Goal: Information Seeking & Learning: Learn about a topic

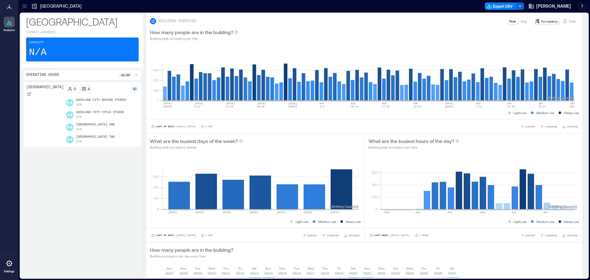
click at [25, 8] on icon at bounding box center [25, 6] width 6 height 6
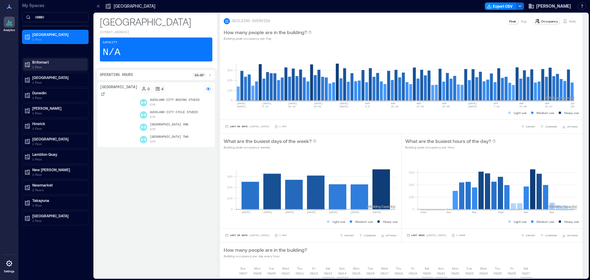
click at [33, 61] on p "Britomart" at bounding box center [58, 62] width 52 height 5
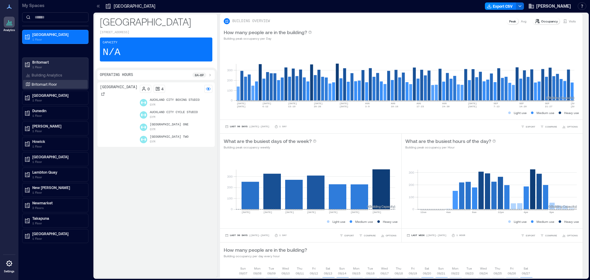
click at [37, 83] on p "Britomart Floor" at bounding box center [44, 84] width 25 height 5
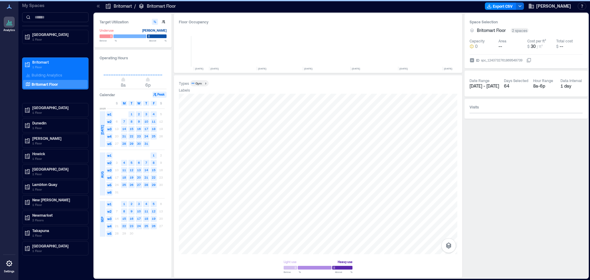
scroll to position [0, 3117]
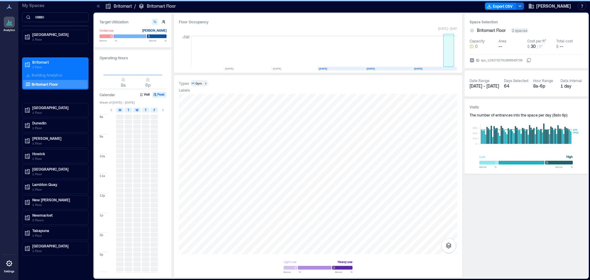
click at [449, 60] on rect at bounding box center [448, 51] width 11 height 31
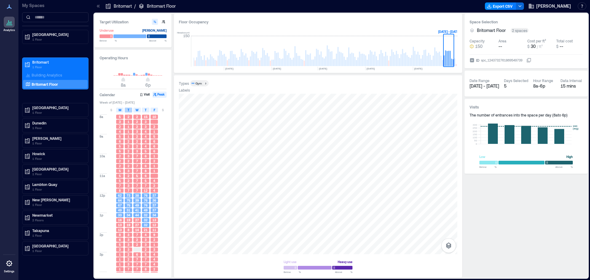
click at [131, 110] on div "T" at bounding box center [128, 110] width 7 height 5
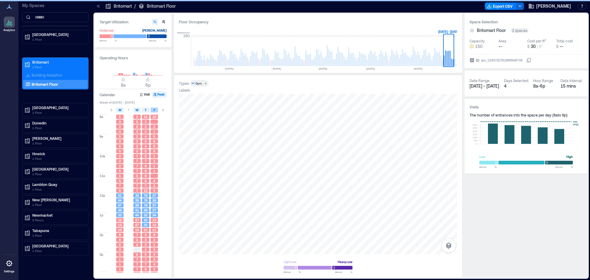
drag, startPoint x: 136, startPoint y: 110, endPoint x: 156, endPoint y: 111, distance: 20.3
click at [137, 110] on span "W" at bounding box center [136, 110] width 3 height 5
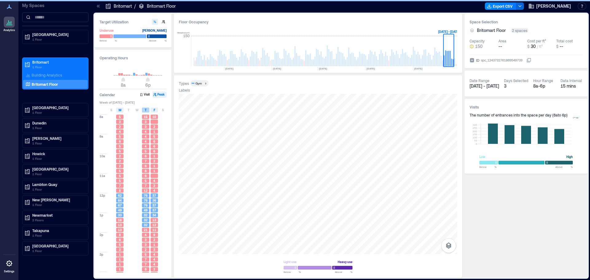
click at [145, 110] on span "T" at bounding box center [146, 110] width 2 height 5
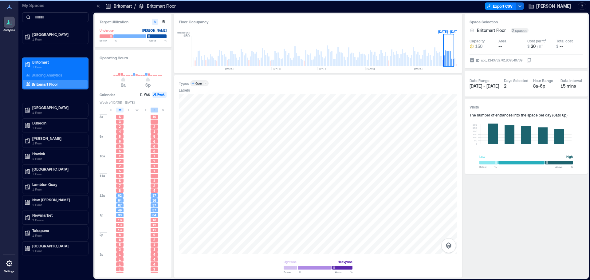
click at [152, 109] on div "F" at bounding box center [154, 110] width 7 height 5
type input "*"
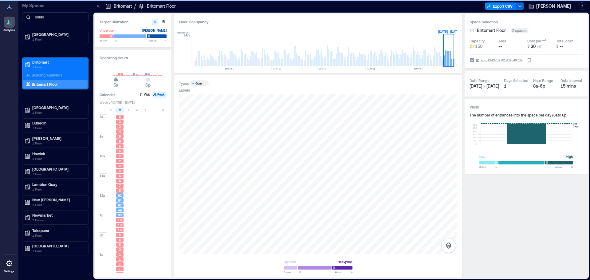
drag, startPoint x: 122, startPoint y: 80, endPoint x: 146, endPoint y: 93, distance: 27.4
click at [116, 81] on span "5a" at bounding box center [116, 80] width 4 height 2
type input "**"
drag, startPoint x: 147, startPoint y: 81, endPoint x: 118, endPoint y: 81, distance: 29.5
click at [159, 82] on span "5a 9p" at bounding box center [133, 80] width 59 height 9
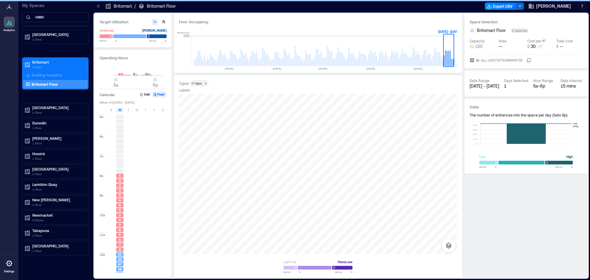
click at [160, 83] on span "5a 9p" at bounding box center [133, 80] width 59 height 9
click at [110, 82] on span "6a 9p" at bounding box center [133, 80] width 59 height 9
click at [111, 81] on span "6a 9p" at bounding box center [133, 80] width 59 height 9
click at [113, 82] on span "6a 9p" at bounding box center [133, 80] width 59 height 9
click at [112, 83] on span "5a 9p" at bounding box center [133, 80] width 59 height 9
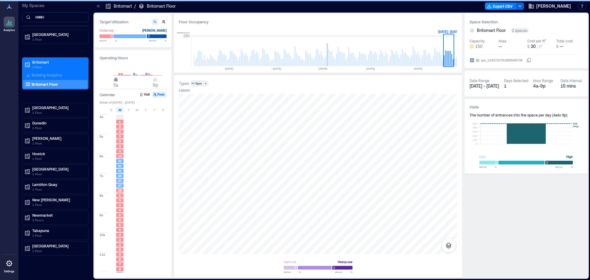
drag, startPoint x: 119, startPoint y: 81, endPoint x: 115, endPoint y: 83, distance: 3.9
click at [115, 81] on span "5a" at bounding box center [116, 80] width 4 height 2
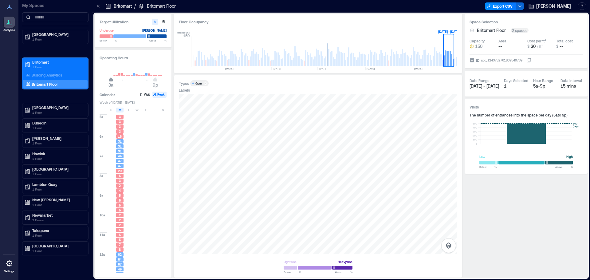
type input "*"
drag, startPoint x: 116, startPoint y: 81, endPoint x: 113, endPoint y: 84, distance: 4.8
click at [113, 81] on span "4a" at bounding box center [114, 80] width 4 height 2
drag, startPoint x: 156, startPoint y: 80, endPoint x: 169, endPoint y: 101, distance: 24.3
click at [159, 81] on span "10p" at bounding box center [158, 80] width 4 height 2
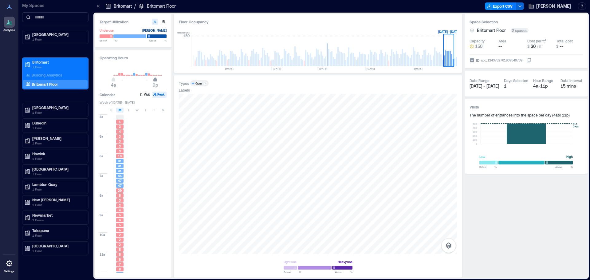
type input "**"
drag, startPoint x: 161, startPoint y: 80, endPoint x: 157, endPoint y: 87, distance: 7.6
click at [157, 81] on span "10p" at bounding box center [158, 80] width 4 height 2
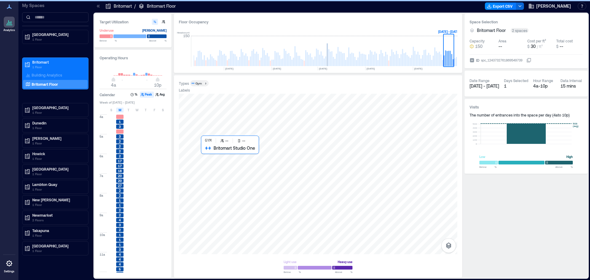
click at [245, 181] on div at bounding box center [318, 174] width 278 height 160
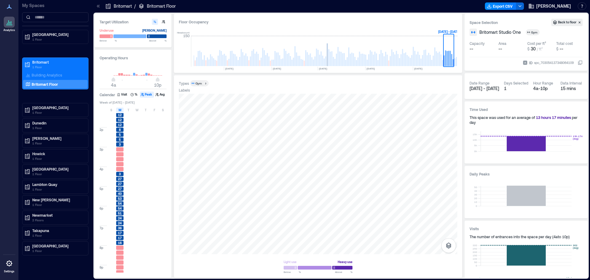
scroll to position [184, 0]
click at [118, 109] on div "M" at bounding box center [119, 110] width 7 height 5
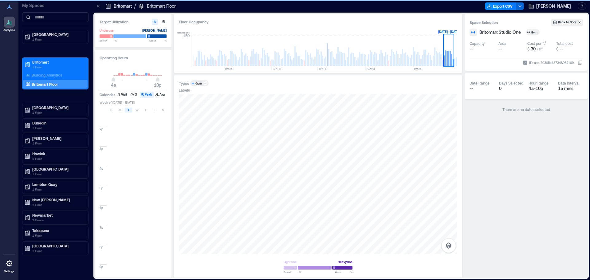
click at [129, 110] on div "T" at bounding box center [128, 110] width 7 height 5
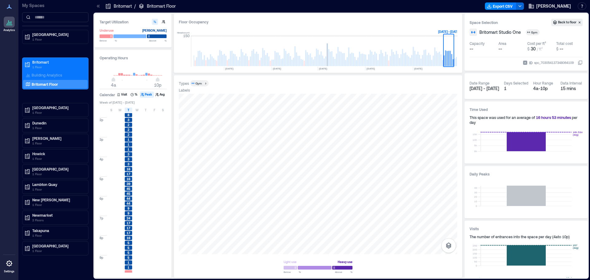
scroll to position [196, 0]
click at [132, 109] on div "S M T W T F S" at bounding box center [134, 110] width 68 height 6
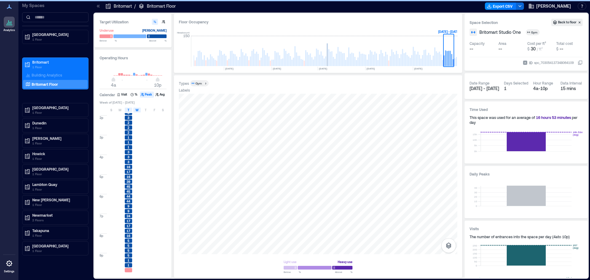
click at [137, 110] on span "W" at bounding box center [136, 110] width 3 height 5
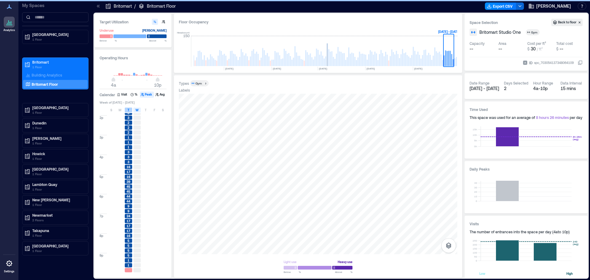
click at [129, 110] on span "T" at bounding box center [128, 110] width 2 height 5
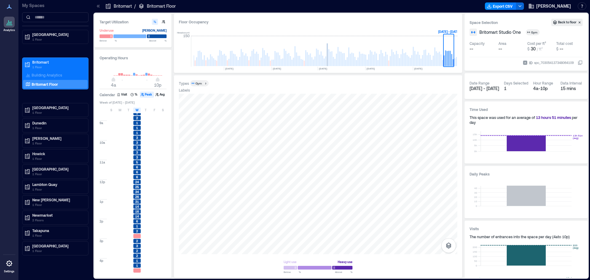
scroll to position [184, 0]
click at [136, 110] on span "W" at bounding box center [136, 110] width 3 height 5
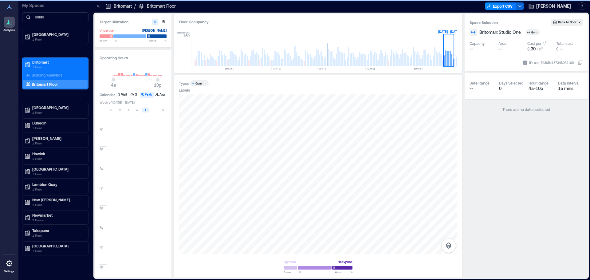
click at [145, 110] on span "T" at bounding box center [146, 110] width 2 height 5
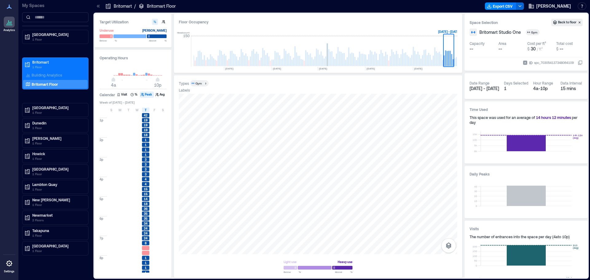
scroll to position [196, 0]
drag, startPoint x: 148, startPoint y: 112, endPoint x: 155, endPoint y: 110, distance: 6.5
click at [149, 112] on div "T" at bounding box center [145, 110] width 7 height 5
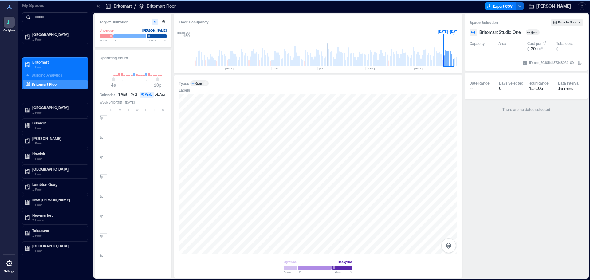
drag, startPoint x: 155, startPoint y: 110, endPoint x: 10, endPoint y: 96, distance: 146.0
click at [155, 110] on div "F" at bounding box center [154, 110] width 7 height 5
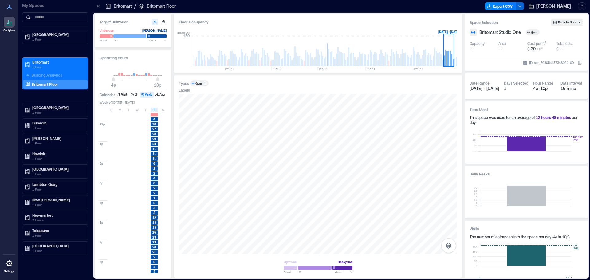
scroll to position [184, 0]
click at [153, 108] on div "F" at bounding box center [154, 110] width 7 height 5
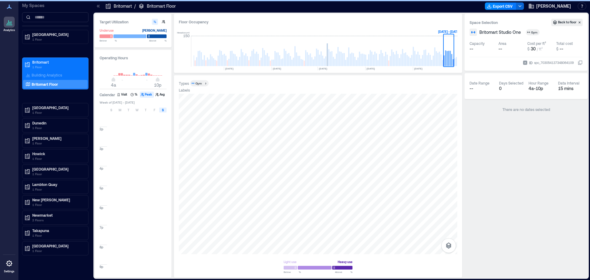
click at [160, 110] on div "S" at bounding box center [162, 110] width 7 height 5
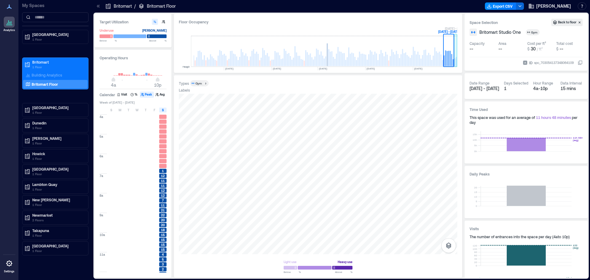
click at [456, 64] on rect at bounding box center [456, 61] width 1 height 9
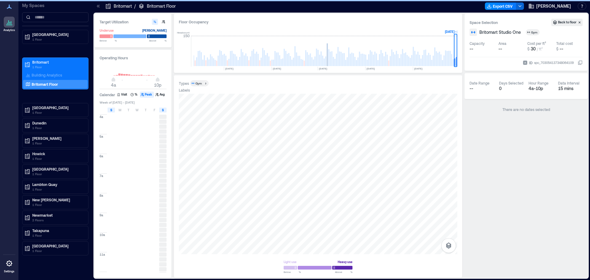
click at [110, 110] on div "S" at bounding box center [111, 110] width 7 height 5
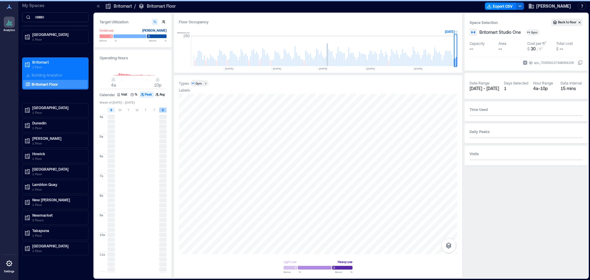
click at [166, 111] on div "S" at bounding box center [162, 110] width 7 height 5
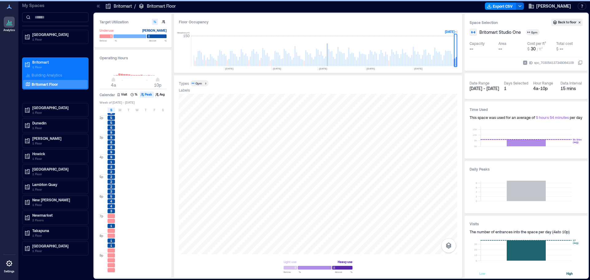
scroll to position [165, 0]
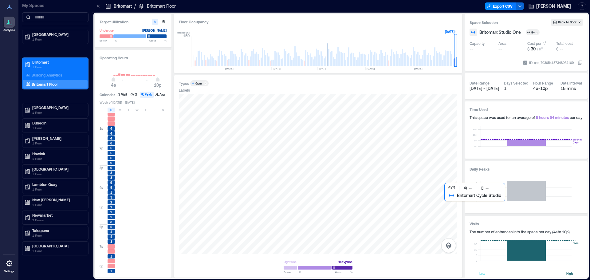
click at [450, 198] on div at bounding box center [318, 174] width 278 height 160
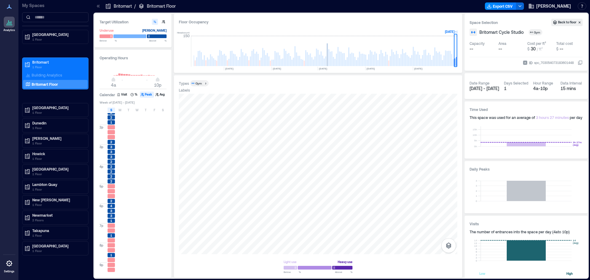
scroll to position [196, 0]
click at [452, 62] on rect at bounding box center [451, 60] width 1 height 12
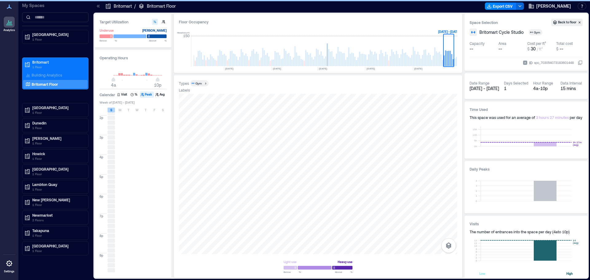
click at [108, 108] on div "S" at bounding box center [111, 110] width 7 height 5
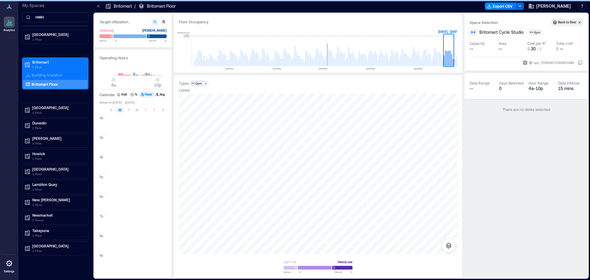
click at [123, 111] on div "M" at bounding box center [119, 110] width 7 height 5
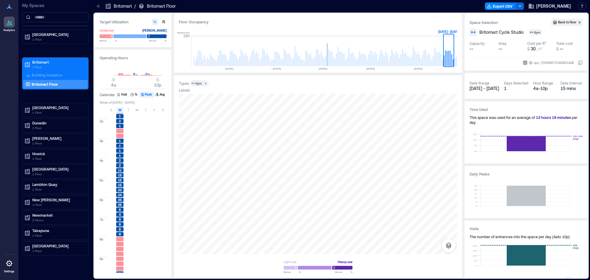
scroll to position [196, 0]
drag, startPoint x: 120, startPoint y: 111, endPoint x: 127, endPoint y: 111, distance: 6.2
click at [122, 111] on div "M" at bounding box center [119, 110] width 7 height 5
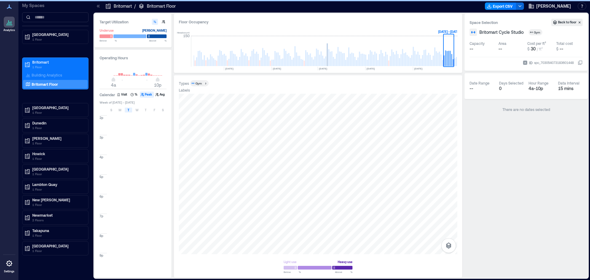
click at [127, 111] on div "T" at bounding box center [128, 110] width 7 height 5
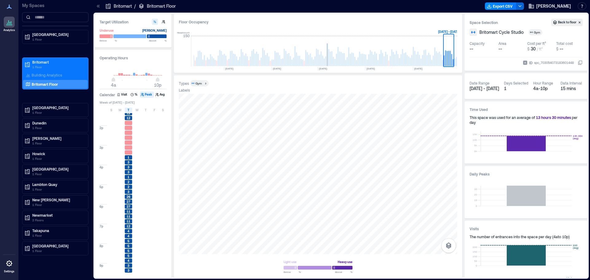
scroll to position [196, 0]
click at [134, 107] on div "S M T W T F S" at bounding box center [134, 110] width 68 height 6
click at [135, 113] on div "S M T W T F S" at bounding box center [134, 110] width 68 height 6
click at [134, 112] on div "W" at bounding box center [136, 110] width 7 height 5
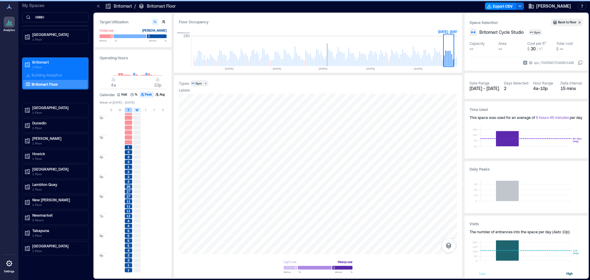
click at [127, 109] on div "T" at bounding box center [128, 110] width 7 height 5
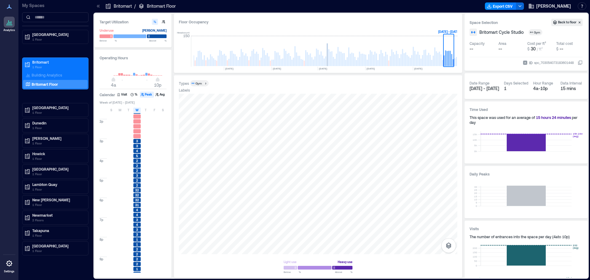
scroll to position [196, 0]
click at [138, 112] on span "W" at bounding box center [136, 110] width 3 height 5
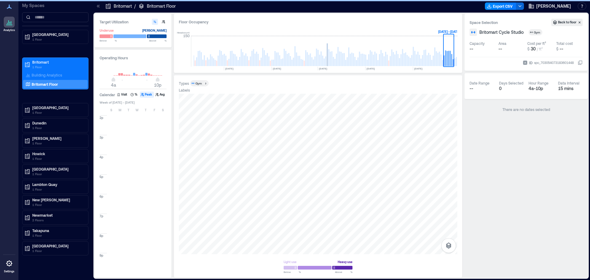
click at [144, 110] on div "T" at bounding box center [145, 110] width 7 height 5
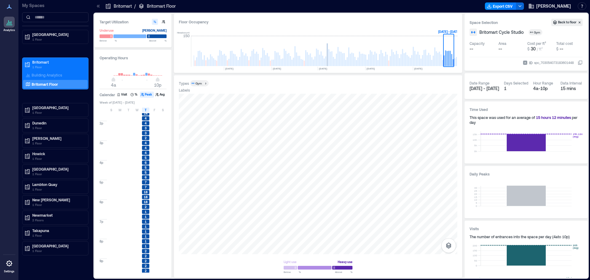
scroll to position [196, 0]
click at [146, 111] on span "T" at bounding box center [146, 110] width 2 height 5
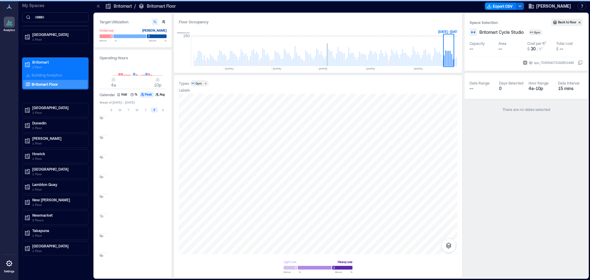
click at [155, 109] on div "F" at bounding box center [154, 110] width 7 height 5
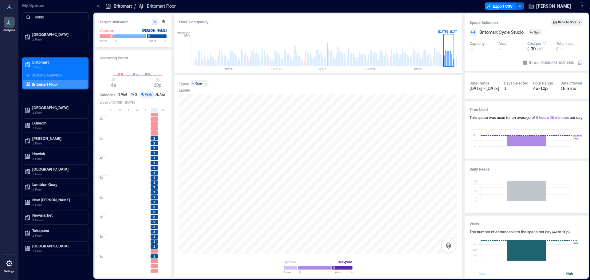
scroll to position [196, 0]
click at [153, 110] on div "F" at bounding box center [154, 110] width 7 height 5
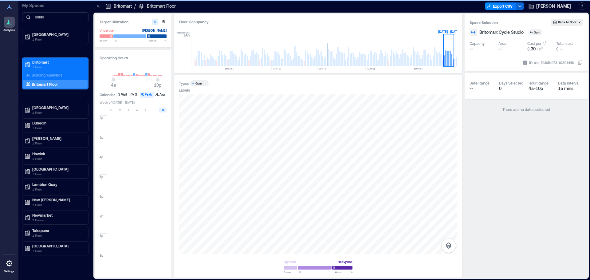
click at [163, 112] on span "S" at bounding box center [163, 110] width 2 height 5
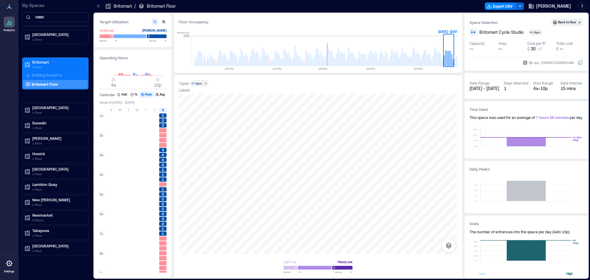
scroll to position [184, 0]
